Goal: Task Accomplishment & Management: Manage account settings

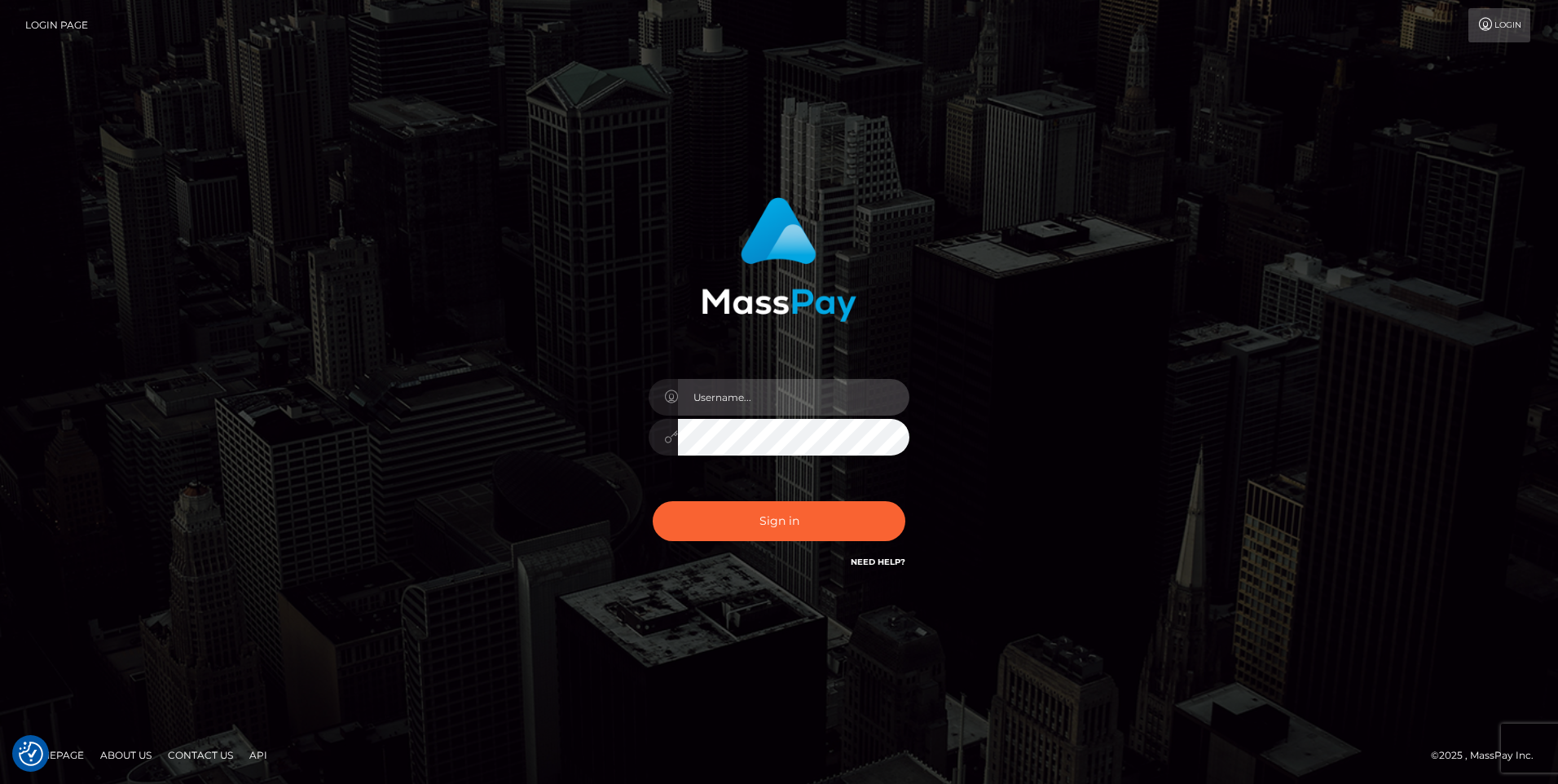
click at [791, 402] on input "text" at bounding box center [794, 397] width 232 height 36
drag, startPoint x: 786, startPoint y: 392, endPoint x: 670, endPoint y: 395, distance: 116.0
click at [659, 396] on div at bounding box center [779, 394] width 260 height 32
type input "l"
type input "t"
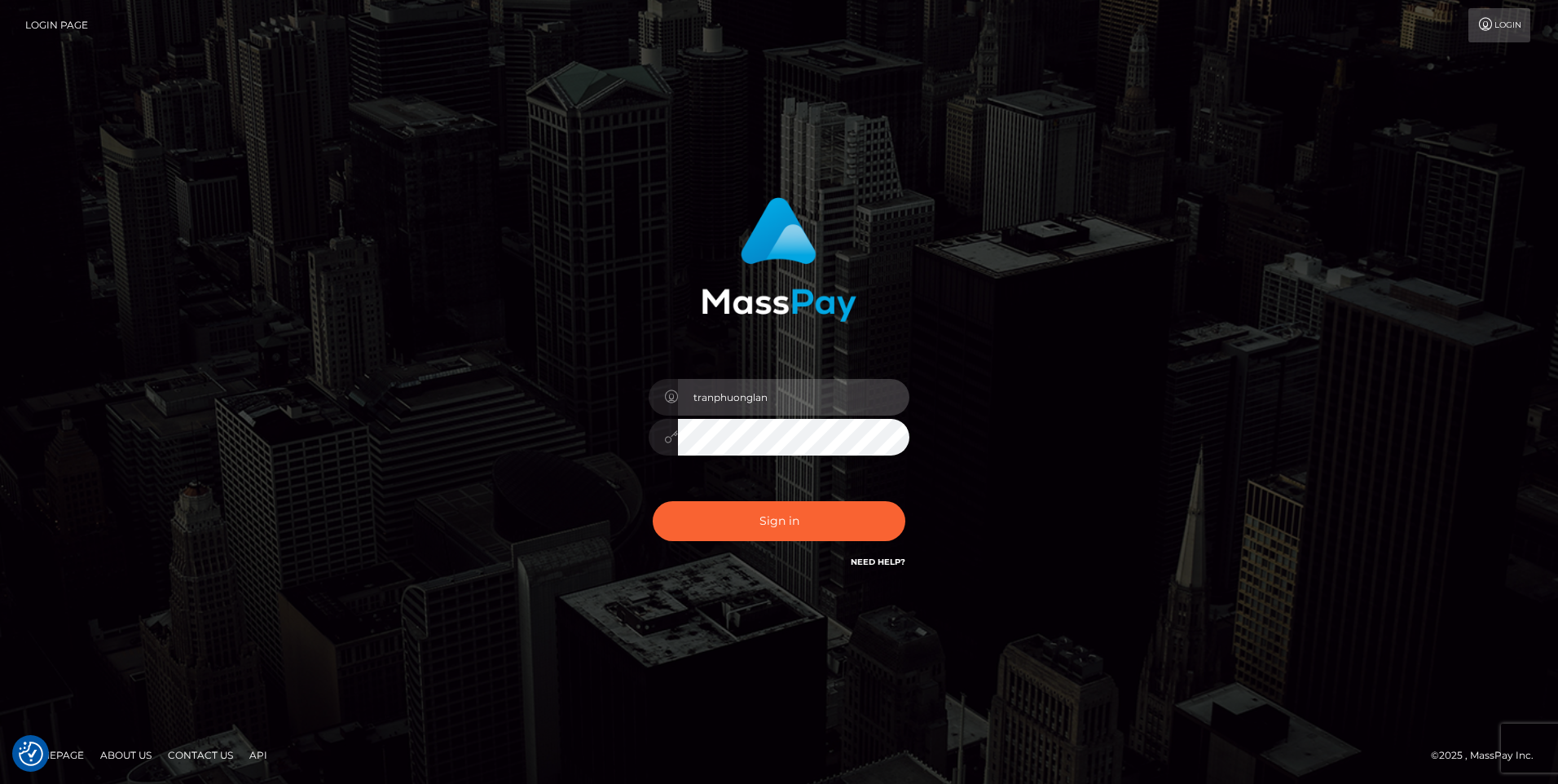
drag, startPoint x: 797, startPoint y: 402, endPoint x: 682, endPoint y: 402, distance: 115.0
click at [642, 408] on div "tranphuonglan" at bounding box center [779, 429] width 285 height 124
paste input "ieuphuonglan350@gmail.com"
type input "[EMAIL_ADDRESS][DOMAIN_NAME]"
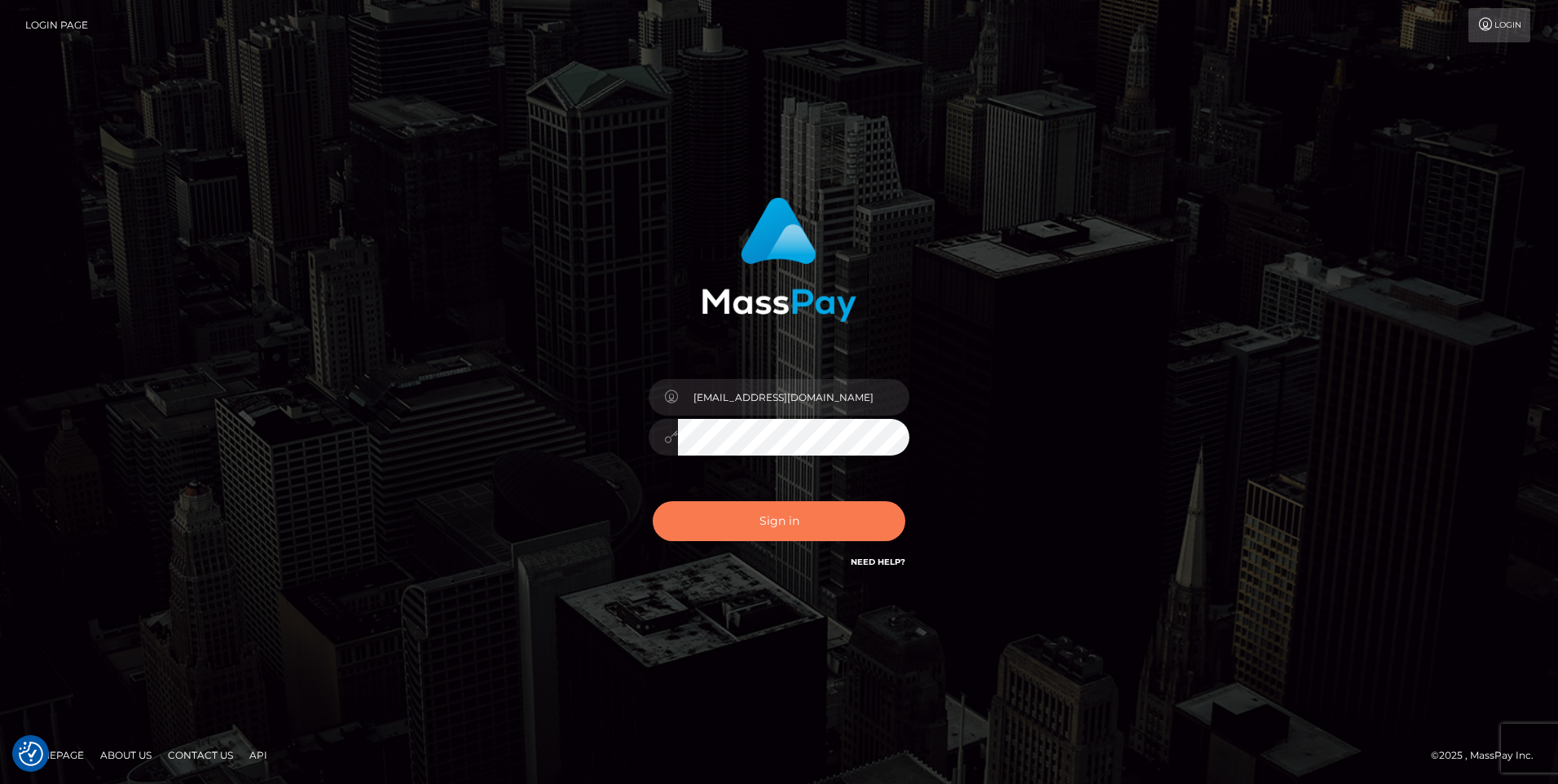
click at [759, 516] on button "Sign in" at bounding box center [779, 521] width 253 height 40
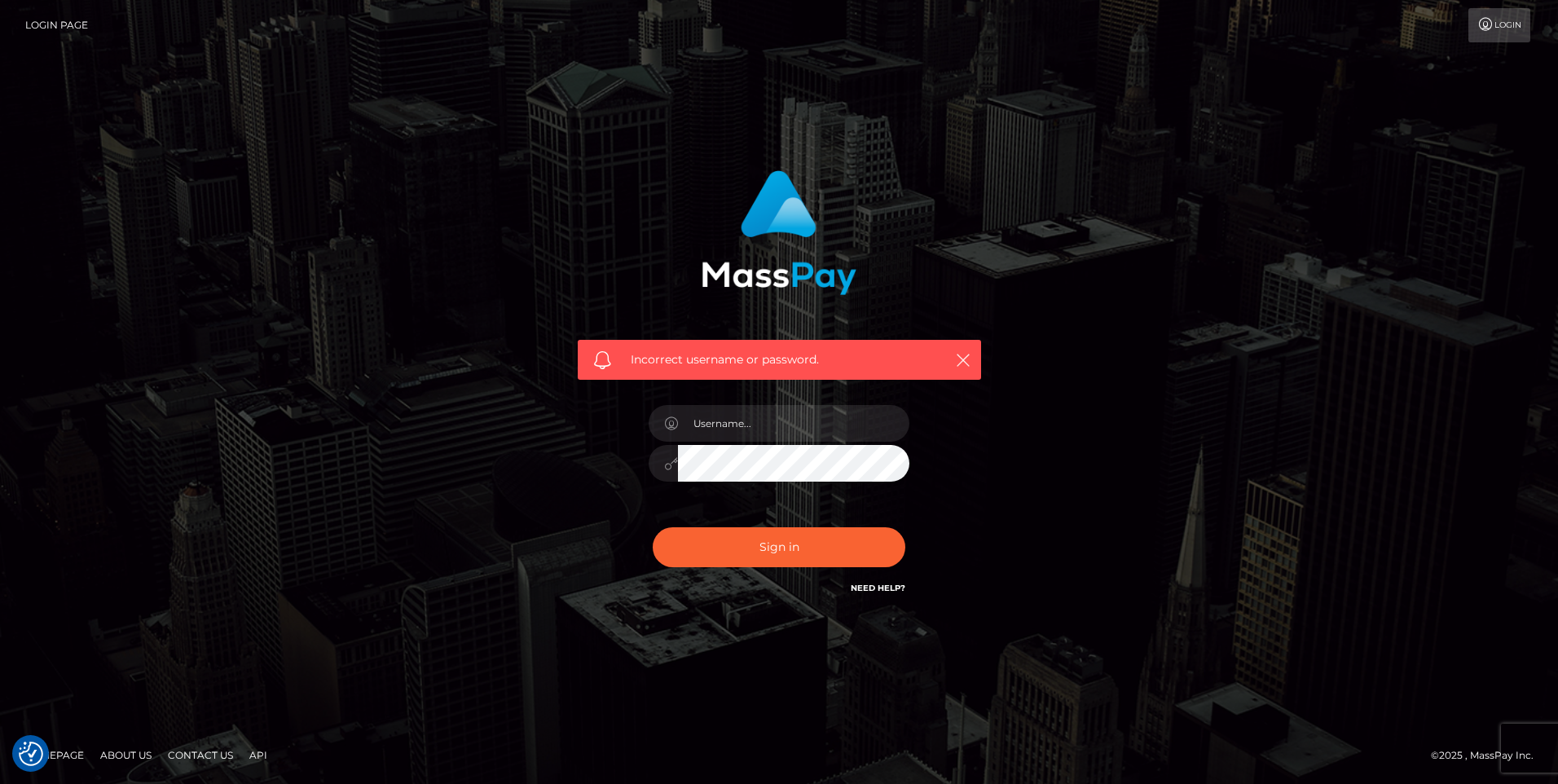
click at [674, 446] on div at bounding box center [779, 460] width 260 height 32
click at [734, 422] on input "text" at bounding box center [794, 423] width 232 height 36
paste input "trieuphuonglan350@gmail.com"
type input "trieuphuonglan350@gmail.com"
click at [653, 527] on button "Sign in" at bounding box center [779, 548] width 253 height 40
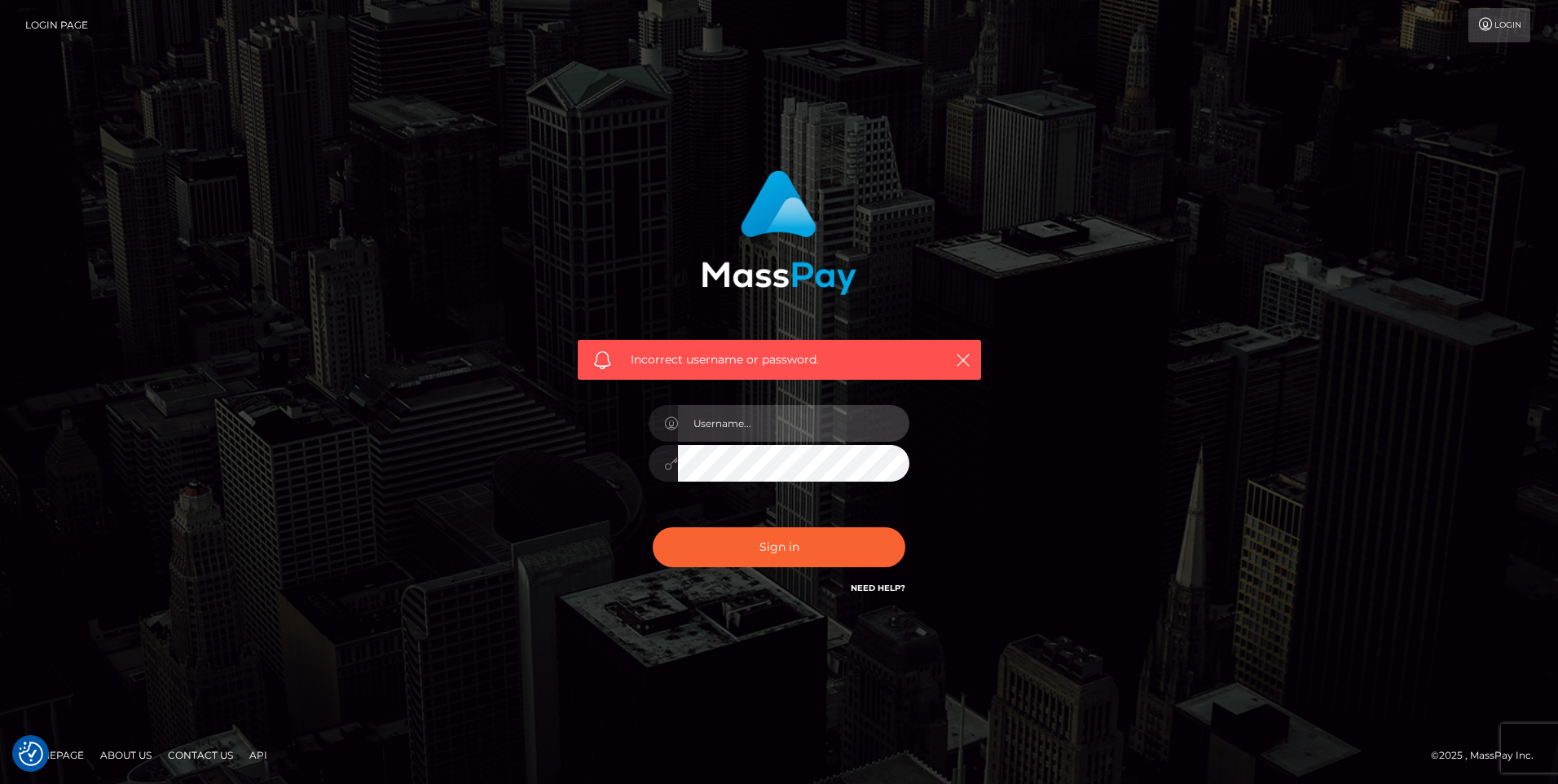
click at [759, 431] on input "text" at bounding box center [794, 423] width 232 height 36
paste input "[EMAIL_ADDRESS][DOMAIN_NAME]"
type input "[EMAIL_ADDRESS][DOMAIN_NAME]"
click at [653, 527] on button "Sign in" at bounding box center [779, 548] width 253 height 40
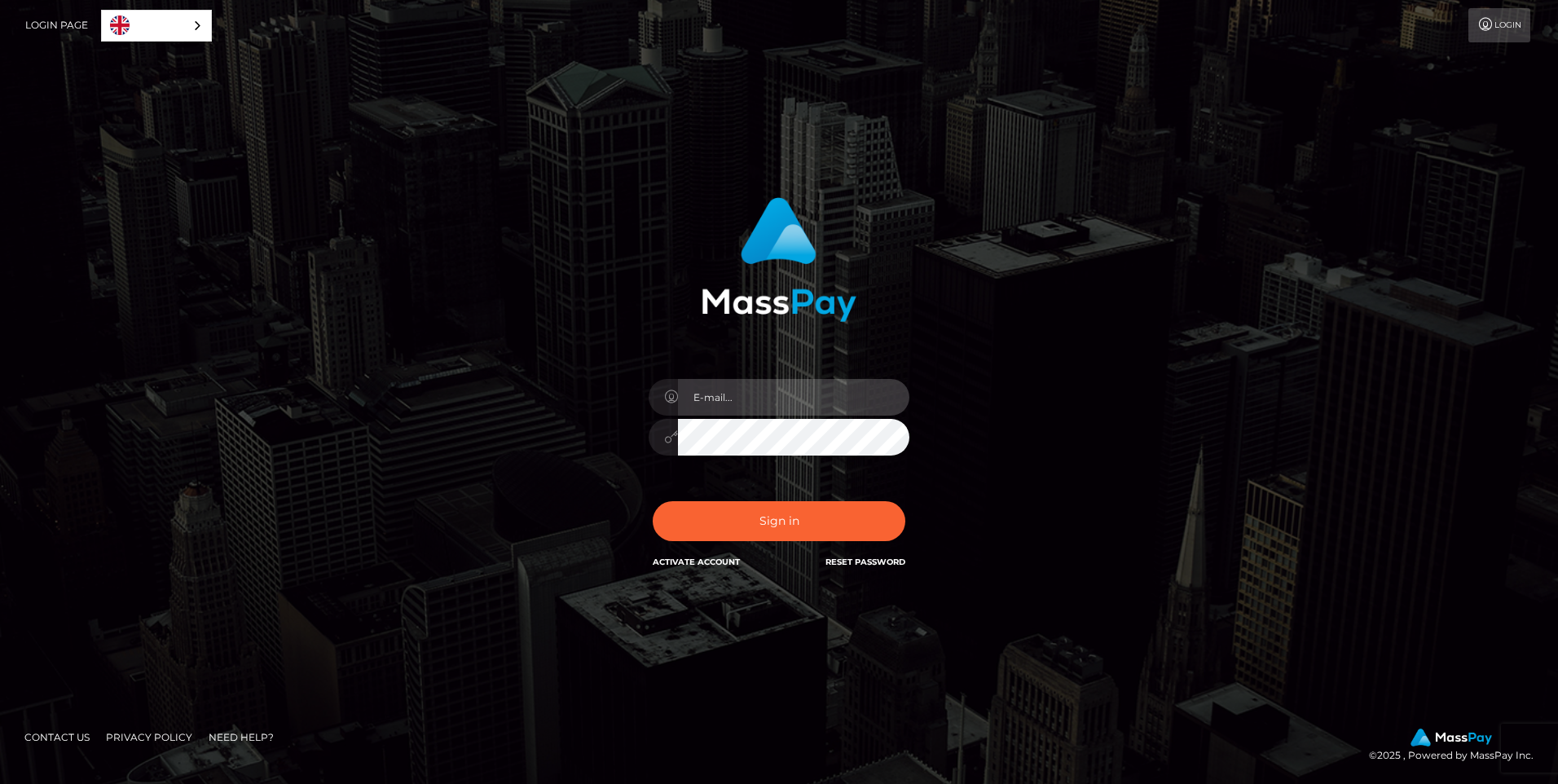
click at [765, 387] on input "email" at bounding box center [794, 397] width 232 height 36
paste input "[EMAIL_ADDRESS][DOMAIN_NAME]"
type input "[EMAIL_ADDRESS][DOMAIN_NAME]"
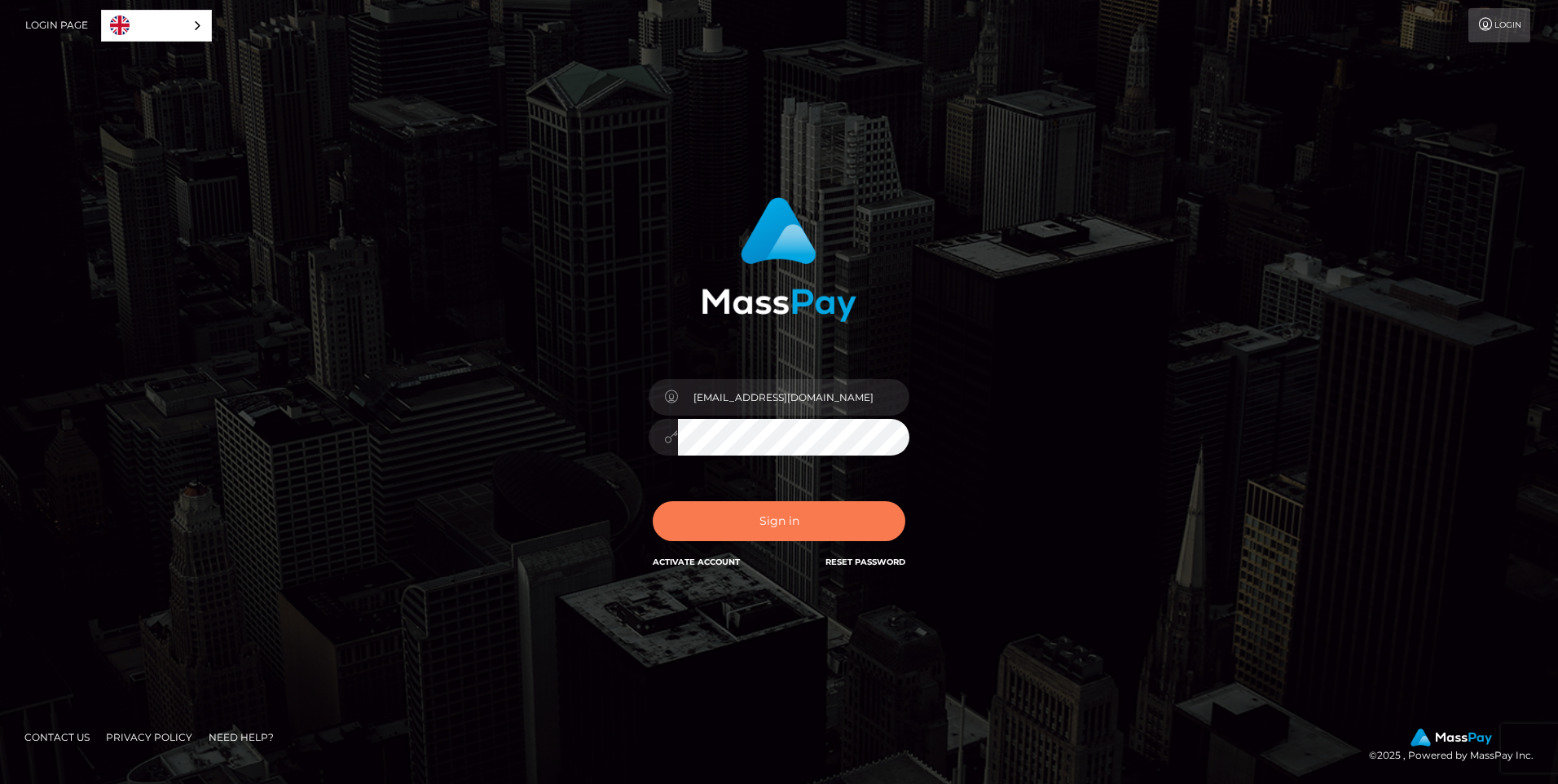
click at [799, 530] on button "Sign in" at bounding box center [779, 521] width 253 height 40
